Goal: Find specific page/section: Find specific page/section

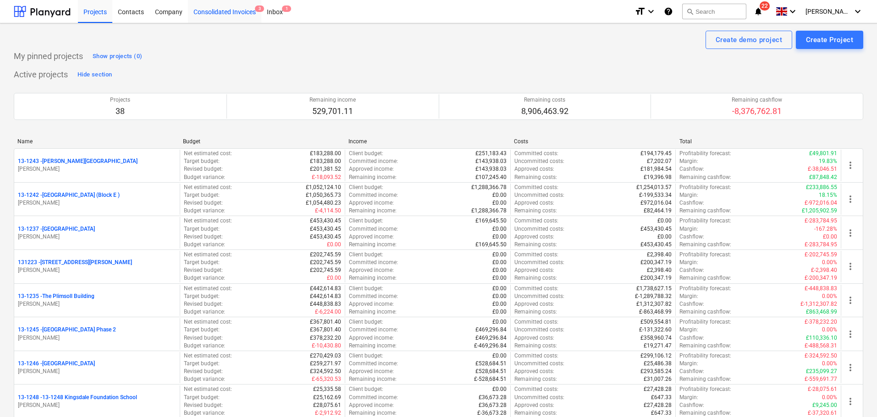
drag, startPoint x: 57, startPoint y: 17, endPoint x: 206, endPoint y: 5, distance: 149.4
click at [57, 17] on div at bounding box center [42, 11] width 57 height 23
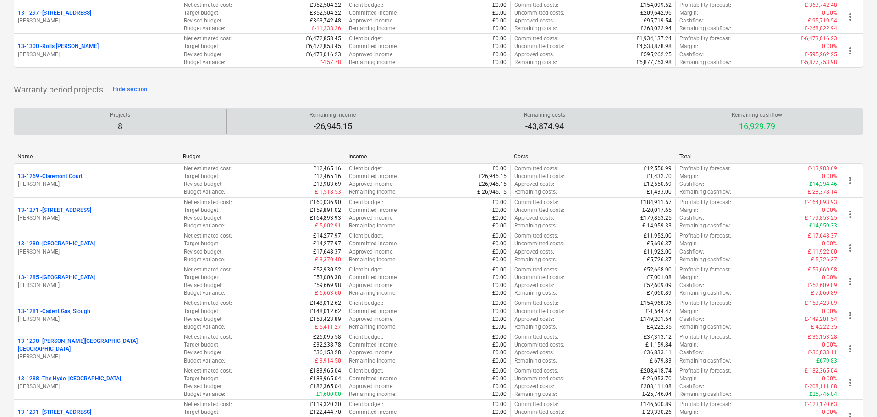
scroll to position [1283, 0]
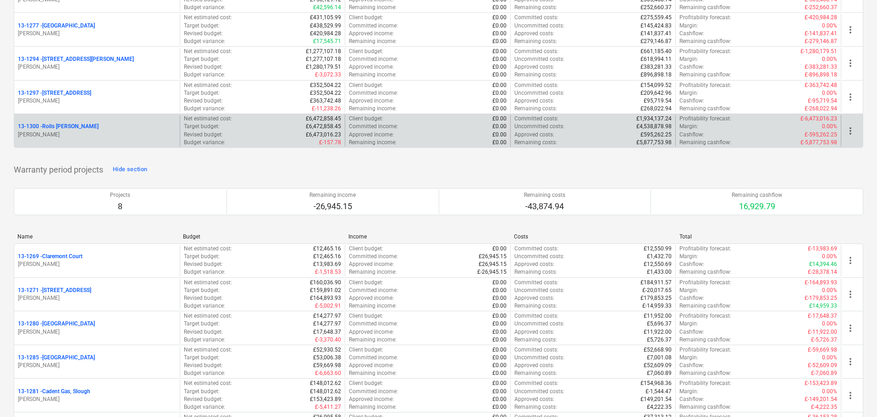
click at [139, 126] on div "13-1300 - Rolls [PERSON_NAME]" at bounding box center [97, 127] width 158 height 8
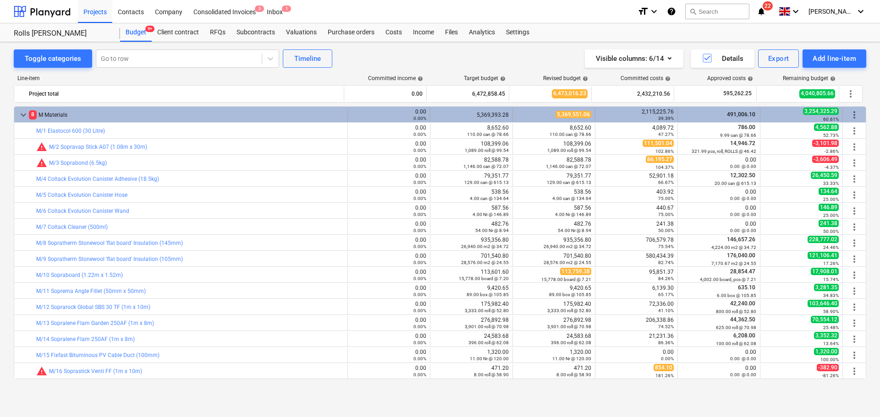
click at [126, 113] on div "8 M Materials" at bounding box center [186, 115] width 315 height 15
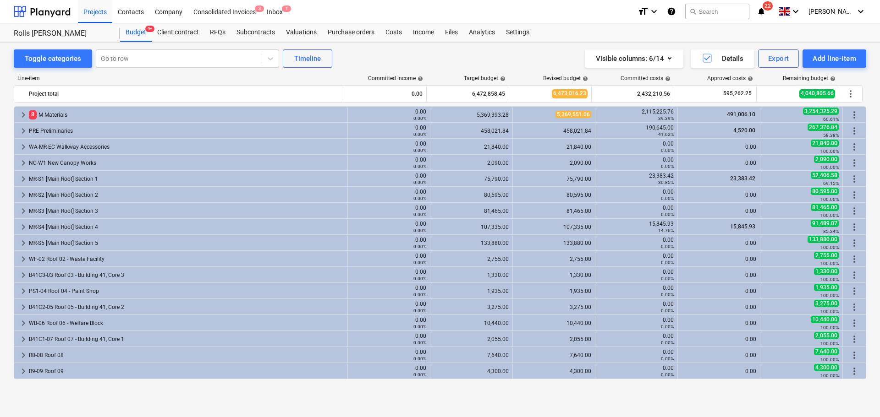
click at [126, 113] on div "8 M Materials" at bounding box center [186, 115] width 315 height 15
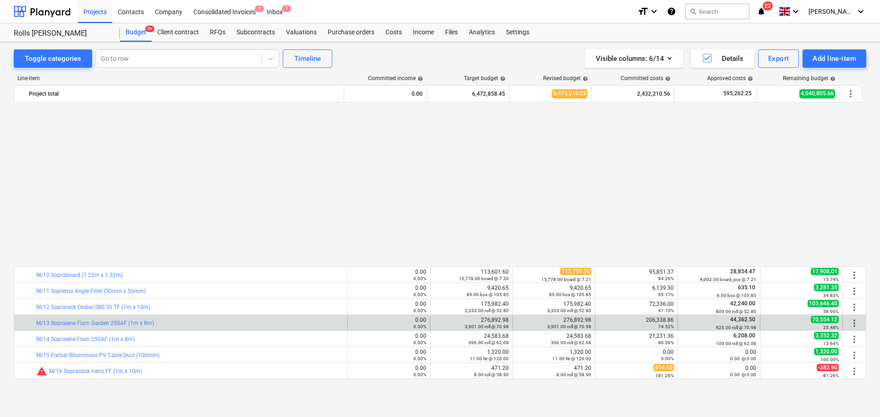
scroll to position [183, 0]
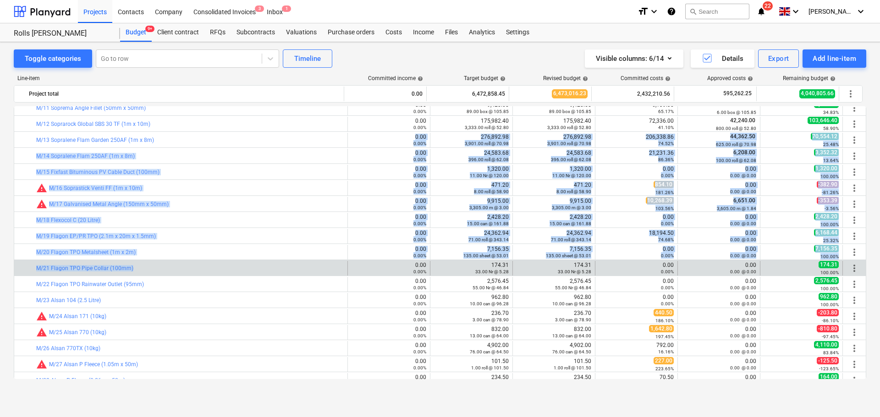
drag, startPoint x: 247, startPoint y: 135, endPoint x: 239, endPoint y: 272, distance: 137.8
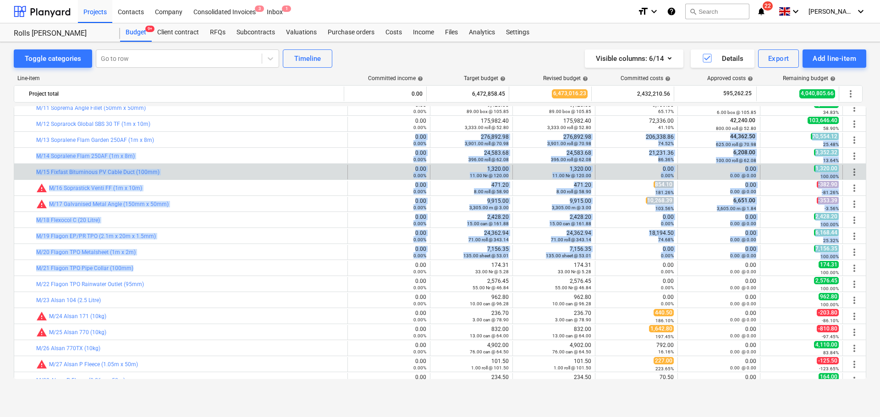
click at [234, 165] on div "bar_chart M/15 Fixfast Bituminous PV Cable Duct (100mm) 0.00 0.00% edit 1,320.0…" at bounding box center [439, 172] width 851 height 16
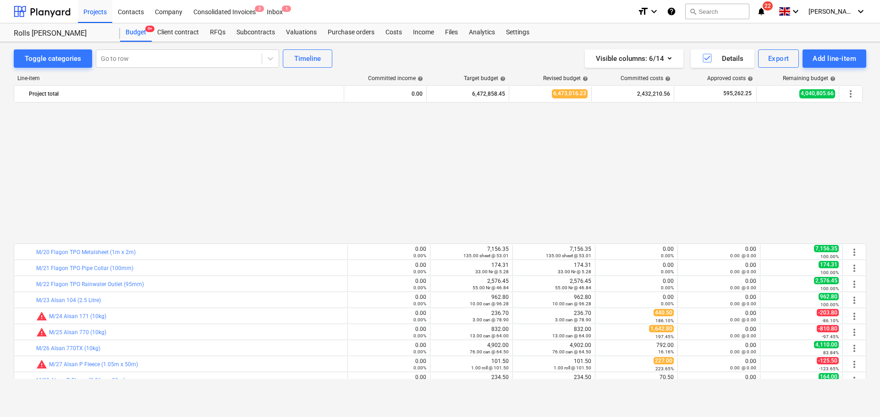
scroll to position [412, 0]
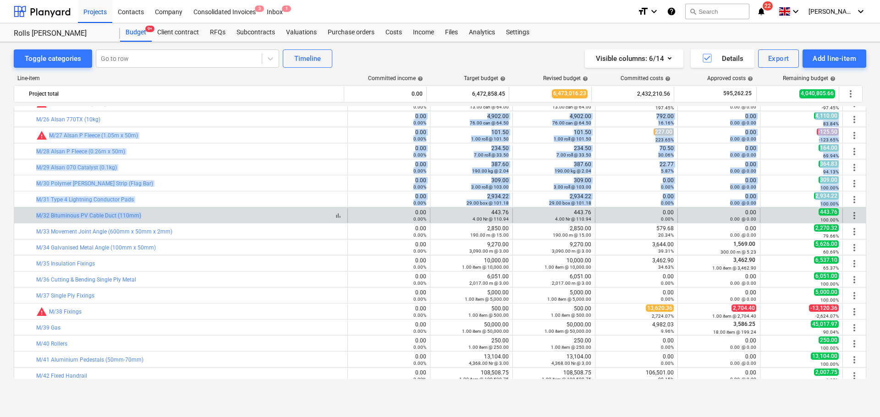
drag, startPoint x: 206, startPoint y: 121, endPoint x: 210, endPoint y: 214, distance: 92.7
click at [209, 214] on div "bar_chart M/5 Coltack Evolution Canister Hose 0.00 0.00% edit 538.56 4.00 can @…" at bounding box center [440, 359] width 852 height 1331
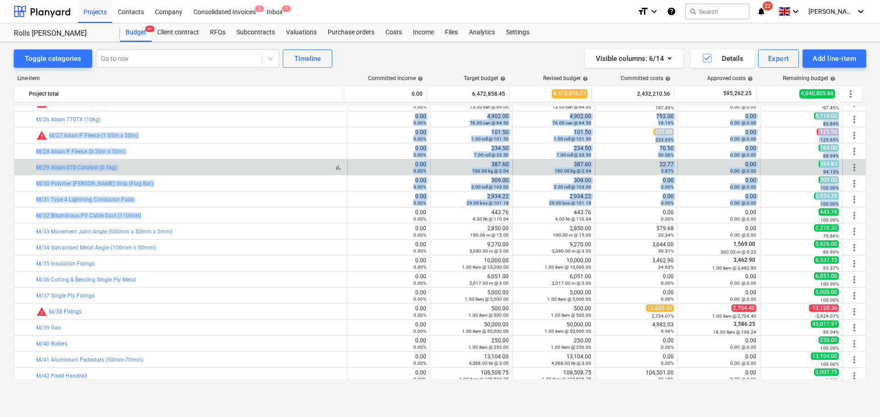
click at [211, 168] on div "bar_chart M/29 Alsan 070 Catalyst (0.1kg)" at bounding box center [189, 168] width 307 height 6
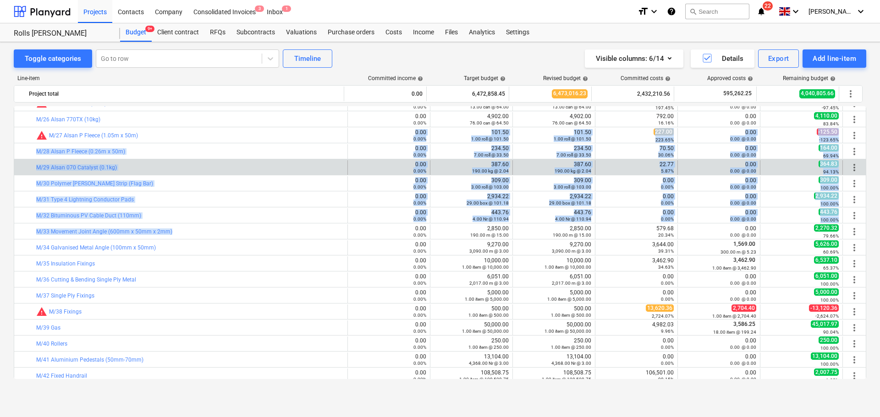
drag, startPoint x: 211, startPoint y: 140, endPoint x: 219, endPoint y: 174, distance: 34.8
click at [216, 239] on div "bar_chart M/5 Coltack Evolution Canister Hose 0.00 0.00% edit 538.56 4.00 can @…" at bounding box center [440, 359] width 852 height 1331
click at [219, 173] on div "bar_chart M/29 Alsan 070 Catalyst (0.1kg)" at bounding box center [189, 167] width 307 height 15
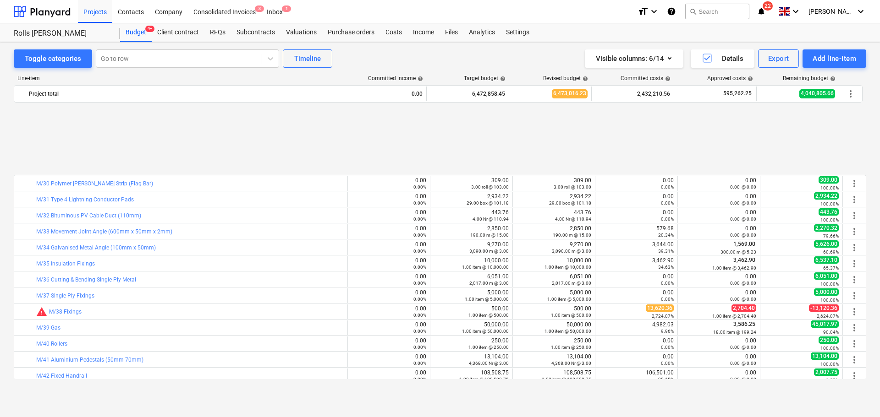
scroll to position [504, 0]
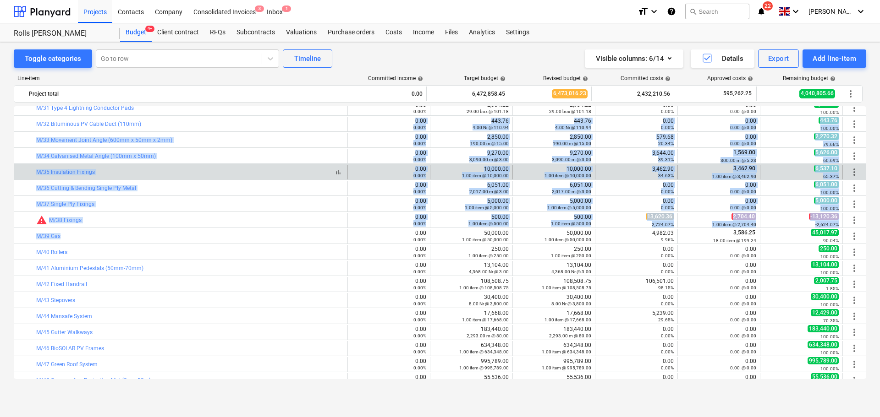
drag, startPoint x: 216, startPoint y: 131, endPoint x: 228, endPoint y: 174, distance: 44.6
click at [223, 235] on div "bar_chart M/11 Soprema Angle Fillet (50mm x 50mm) 0.00 0.00% edit 9,420.65 89.0…" at bounding box center [440, 267] width 852 height 1331
click at [228, 174] on div "bar_chart M/35 Insulation Fixings" at bounding box center [189, 172] width 307 height 6
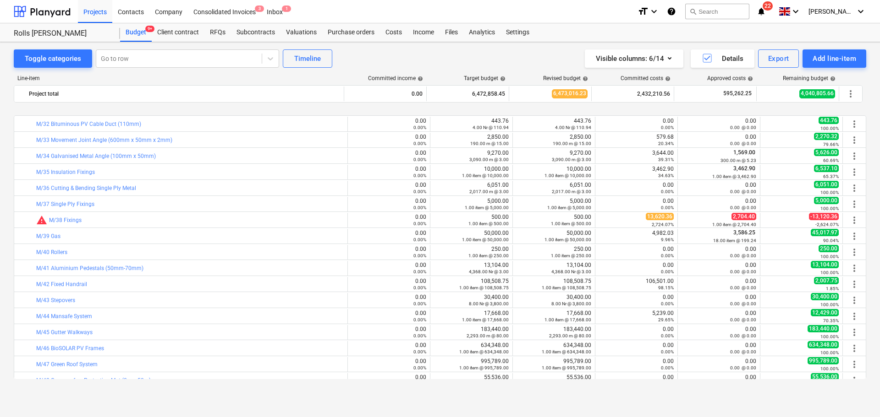
scroll to position [550, 0]
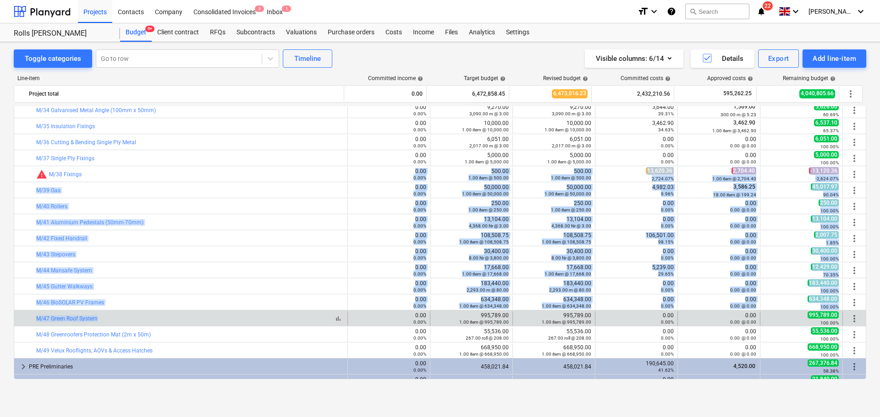
drag, startPoint x: 224, startPoint y: 167, endPoint x: 215, endPoint y: 316, distance: 149.6
click at [215, 316] on div "bar_chart M/14 Sopralene Flam 250AF (1m x 8m) 0.00 0.00% edit 24,583.68 396.00 …" at bounding box center [440, 221] width 852 height 1331
click at [215, 316] on div "bar_chart M/47 Green Roof System" at bounding box center [189, 319] width 307 height 6
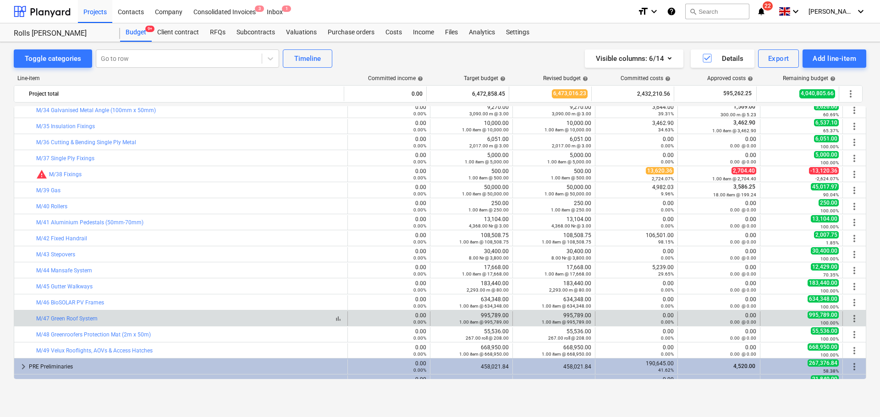
click at [215, 316] on div "bar_chart M/47 Green Roof System" at bounding box center [189, 319] width 307 height 6
drag, startPoint x: 215, startPoint y: 316, endPoint x: 804, endPoint y: 320, distance: 588.4
click at [804, 320] on div "bar_chart M/47 Green Roof System 0.00 0.00% edit 995,789.00 1.00 item @ 995,789…" at bounding box center [439, 319] width 851 height 15
click at [804, 320] on div "100.00%" at bounding box center [801, 323] width 75 height 6
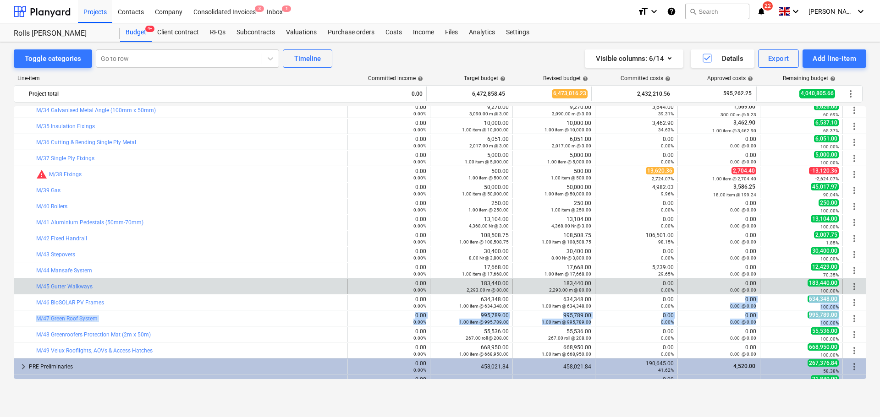
drag, startPoint x: 804, startPoint y: 320, endPoint x: 752, endPoint y: 291, distance: 59.9
click at [753, 293] on div "bar_chart M/14 Sopralene Flam 250AF (1m x 8m) 0.00 0.00% edit 24,583.68 396.00 …" at bounding box center [440, 221] width 852 height 1331
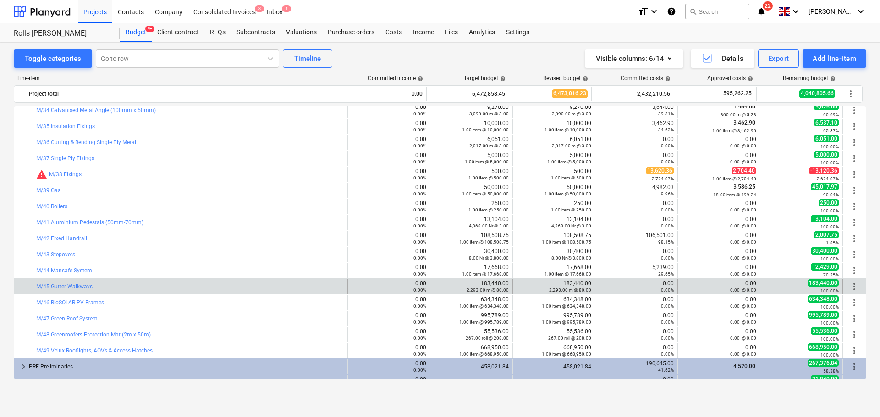
click at [742, 279] on div "bar_chart M/45 Gutter Walkways 0.00 0.00% edit 183,440.00 2,293.00 m @ 80.00 ed…" at bounding box center [439, 287] width 851 height 16
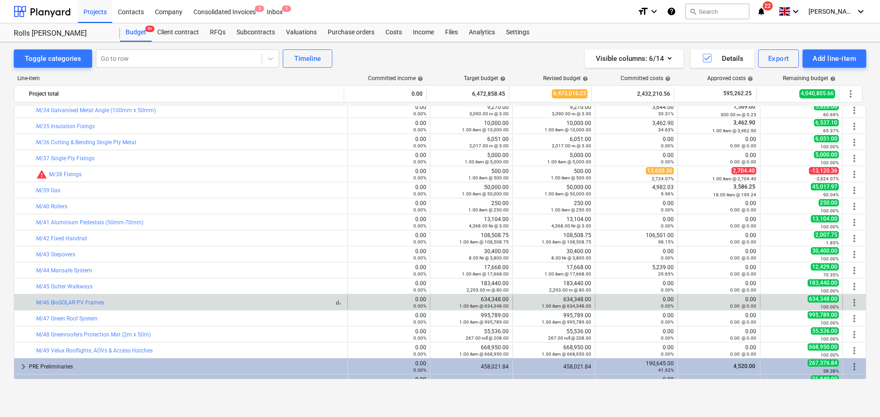
click at [116, 300] on div "bar_chart M/46 BioSOLAR PV Frames" at bounding box center [189, 303] width 307 height 6
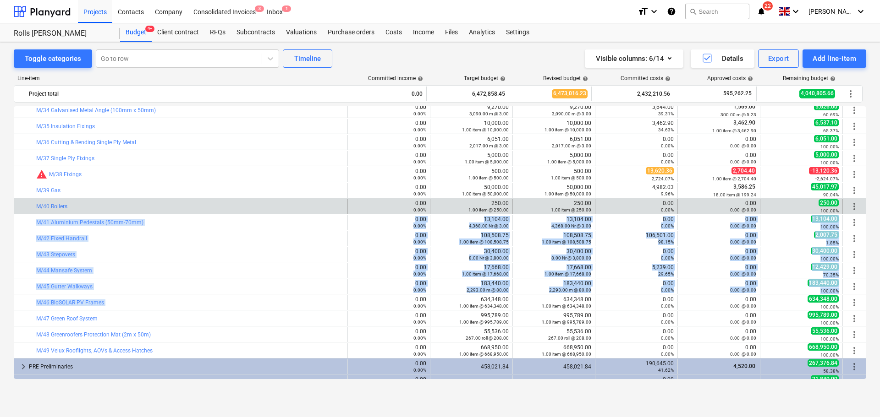
drag, startPoint x: 116, startPoint y: 300, endPoint x: 164, endPoint y: 211, distance: 100.7
click at [161, 216] on div "bar_chart M/14 Sopralene Flam 250AF (1m x 8m) 0.00 0.00% edit 24,583.68 396.00 …" at bounding box center [440, 221] width 852 height 1331
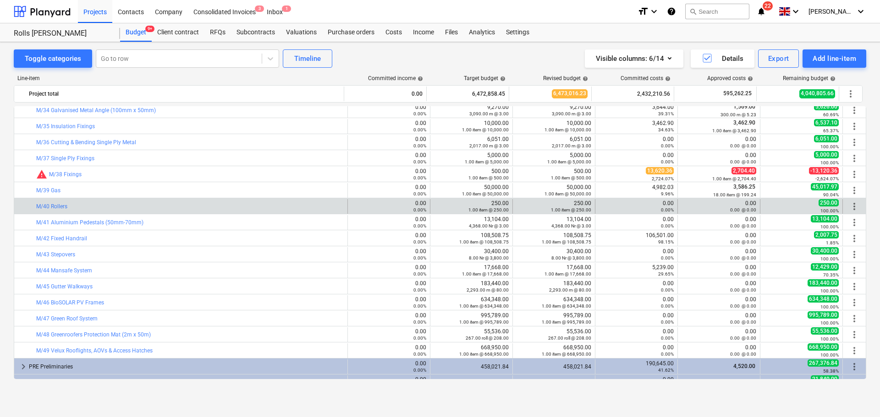
click at [164, 211] on div "bar_chart M/40 Rollers" at bounding box center [189, 206] width 307 height 15
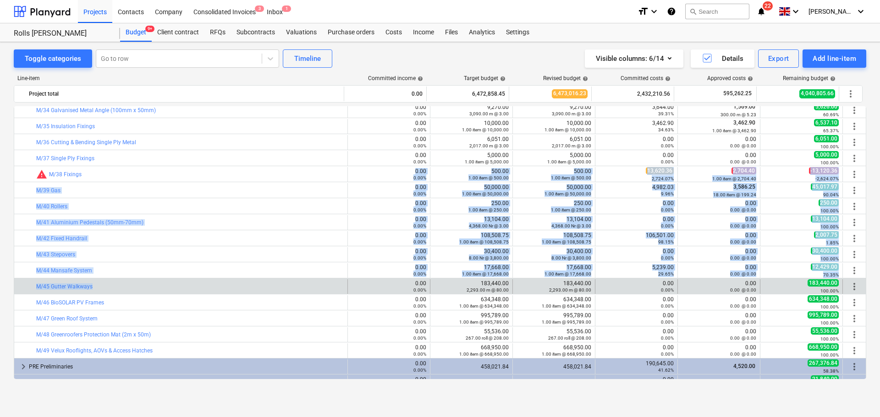
drag, startPoint x: 185, startPoint y: 181, endPoint x: 181, endPoint y: 293, distance: 111.9
click at [181, 292] on div "bar_chart M/14 Sopralene Flam 250AF (1m x 8m) 0.00 0.00% edit 24,583.68 396.00 …" at bounding box center [440, 221] width 852 height 1331
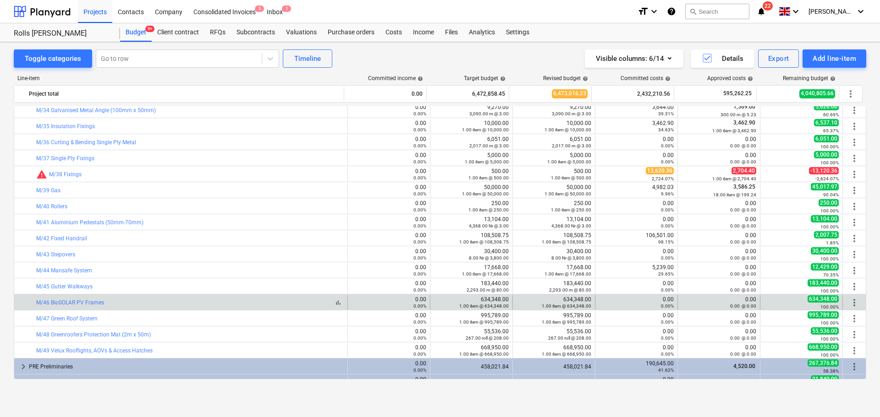
click at [178, 301] on div "bar_chart M/46 BioSOLAR PV Frames" at bounding box center [189, 303] width 307 height 6
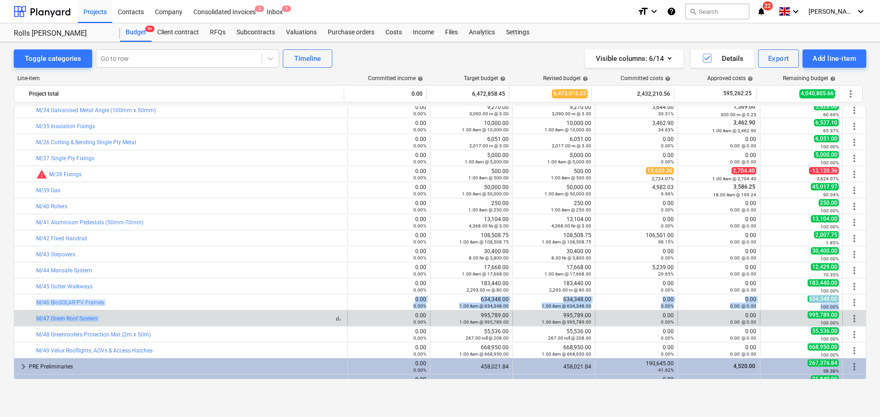
drag, startPoint x: 178, startPoint y: 301, endPoint x: 178, endPoint y: 318, distance: 16.5
click at [178, 318] on div "bar_chart M/14 Sopralene Flam 250AF (1m x 8m) 0.00 0.00% edit 24,583.68 396.00 …" at bounding box center [440, 221] width 852 height 1331
click at [178, 318] on div "bar_chart M/47 Green Roof System" at bounding box center [189, 319] width 307 height 6
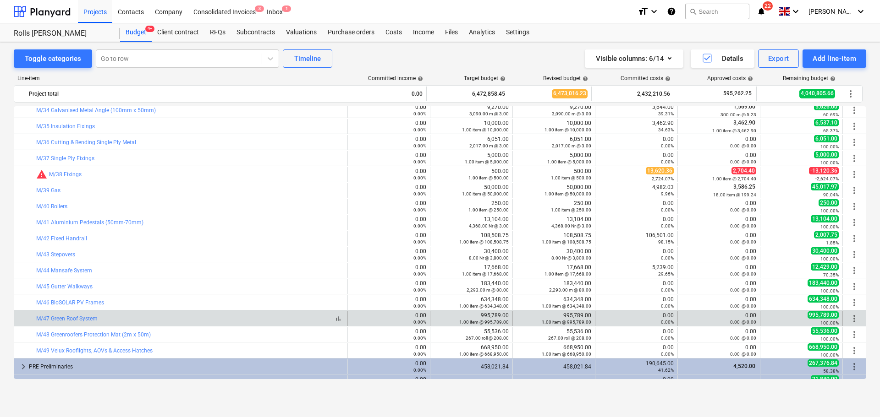
click at [178, 318] on div "bar_chart M/47 Green Roof System" at bounding box center [189, 319] width 307 height 6
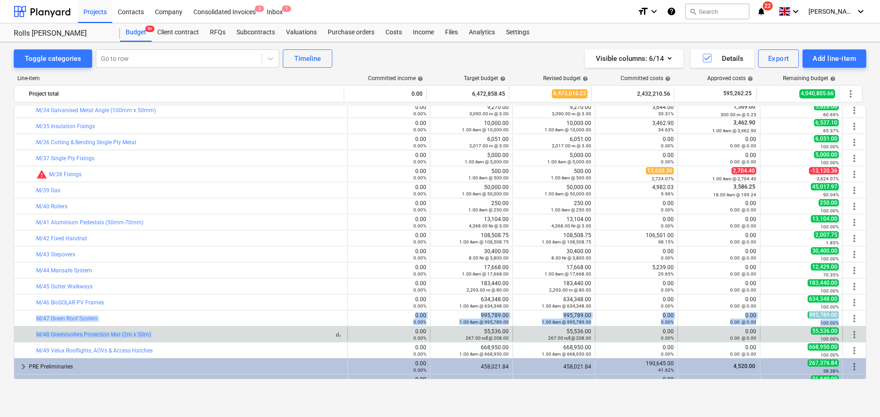
drag, startPoint x: 178, startPoint y: 318, endPoint x: 183, endPoint y: 335, distance: 17.7
click at [183, 335] on div "bar_chart M/14 Sopralene Flam 250AF (1m x 8m) 0.00 0.00% edit 24,583.68 396.00 …" at bounding box center [440, 221] width 852 height 1331
click at [183, 335] on div "bar_chart M/48 Greenroofers Protection Mat (2m x 50m)" at bounding box center [189, 335] width 307 height 6
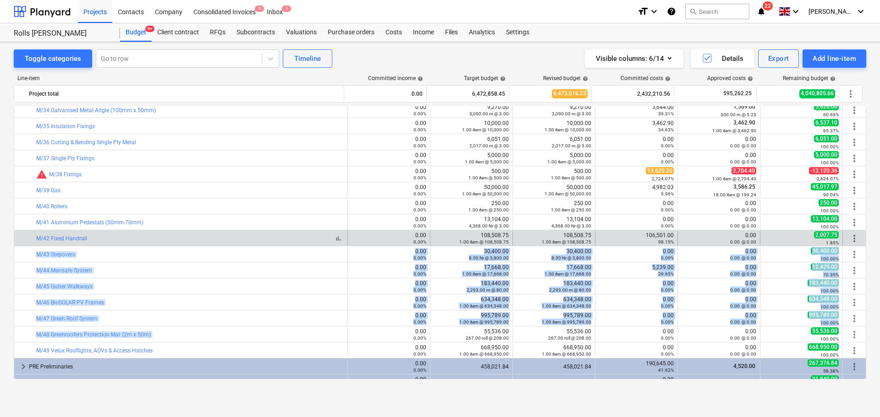
drag, startPoint x: 183, startPoint y: 335, endPoint x: 209, endPoint y: 239, distance: 99.3
click at [207, 244] on div "bar_chart M/14 Sopralene Flam 250AF (1m x 8m) 0.00 0.00% edit 24,583.68 396.00 …" at bounding box center [440, 221] width 852 height 1331
click at [209, 239] on div "bar_chart M/42 Fixed Handrail" at bounding box center [189, 239] width 307 height 6
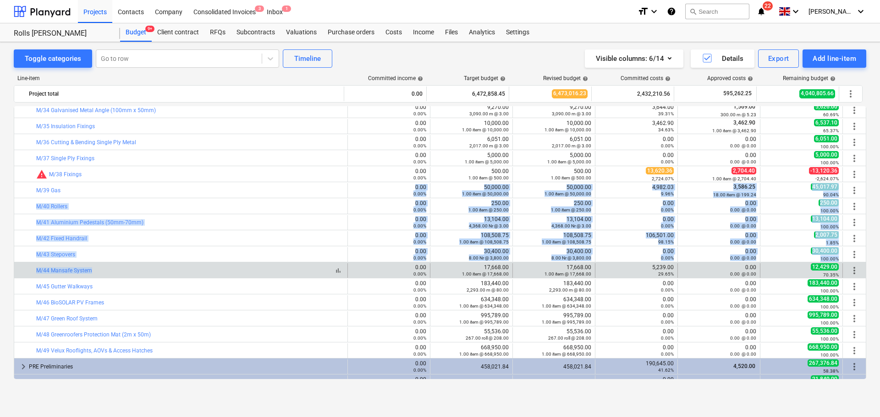
drag, startPoint x: 221, startPoint y: 190, endPoint x: 214, endPoint y: 270, distance: 80.6
click at [214, 270] on div "bar_chart M/14 Sopralene Flam 250AF (1m x 8m) 0.00 0.00% edit 24,583.68 396.00 …" at bounding box center [440, 221] width 852 height 1331
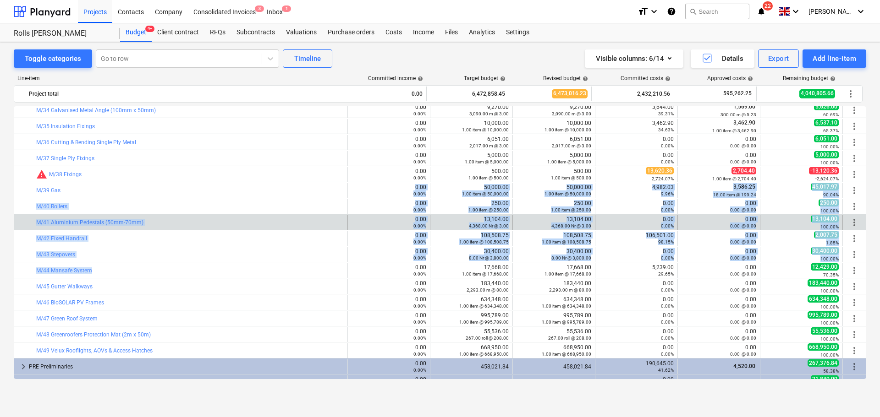
click at [224, 218] on div "bar_chart M/41 Aluminium Pedestals (50mm-70mm)" at bounding box center [189, 222] width 307 height 15
